Goal: Ask a question

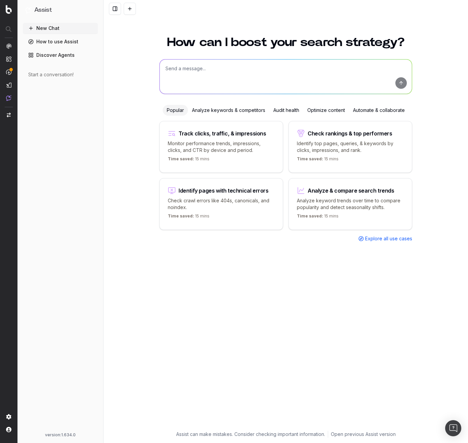
click at [202, 67] on textarea at bounding box center [286, 76] width 252 height 34
click at [113, 6] on button at bounding box center [115, 9] width 12 height 12
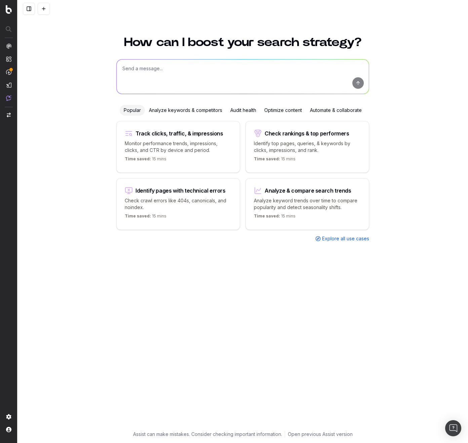
click at [30, 9] on button at bounding box center [29, 9] width 12 height 12
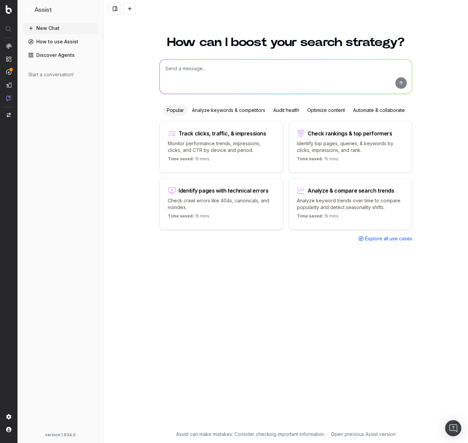
click at [112, 10] on button at bounding box center [115, 9] width 12 height 12
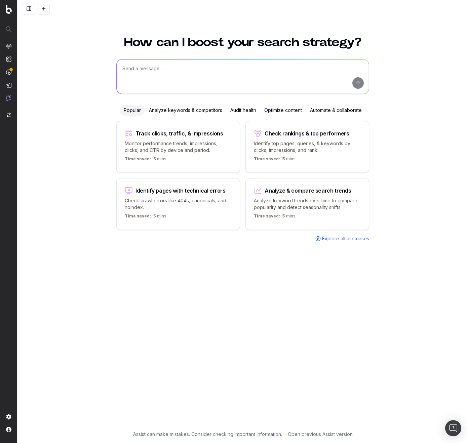
click at [27, 10] on button at bounding box center [29, 9] width 12 height 12
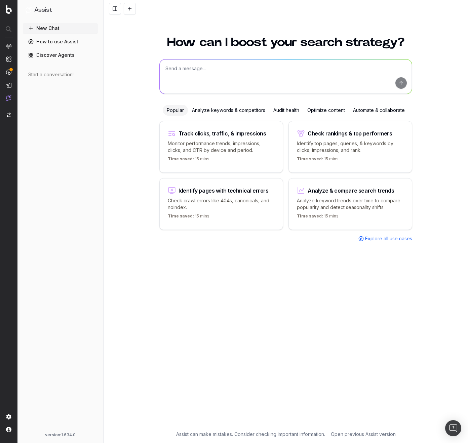
click at [193, 178] on div "Identify pages with technical errors Check crawl errors like 404s, canonicals, …" at bounding box center [221, 204] width 124 height 52
type textarea "List all URLs with 404 status code from the latest crawl."
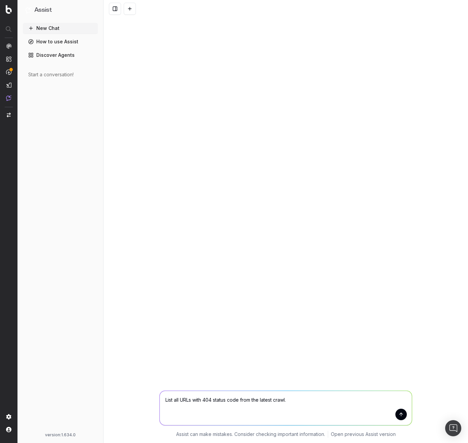
drag, startPoint x: 405, startPoint y: 416, endPoint x: 400, endPoint y: 416, distance: 4.7
click at [404, 416] on button "submit" at bounding box center [400, 413] width 11 height 11
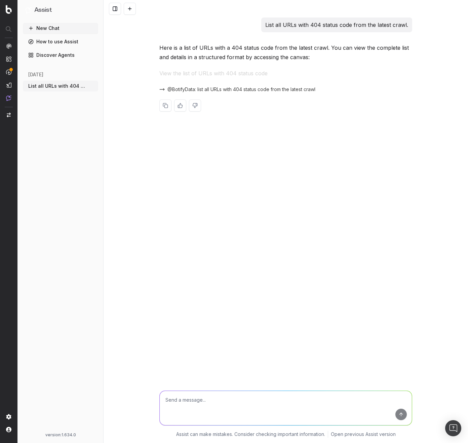
click at [206, 88] on span "@BotifyData: list all URLs with 404 status code from the latest crawl" at bounding box center [241, 89] width 148 height 7
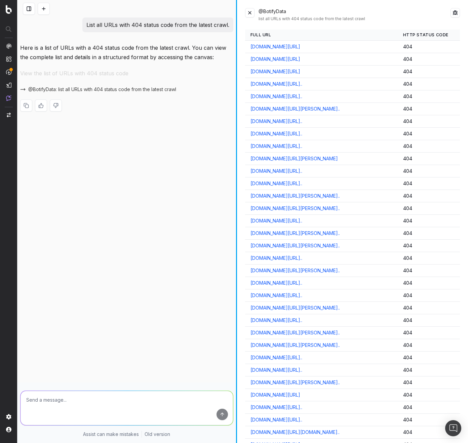
click at [236, 78] on div at bounding box center [236, 221] width 1 height 443
